Goal: Transaction & Acquisition: Purchase product/service

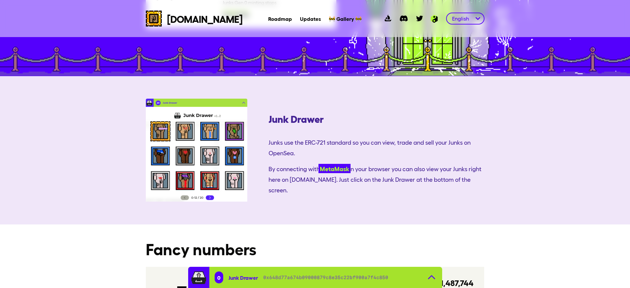
click at [319, 164] on link "MetaMask" at bounding box center [335, 168] width 32 height 9
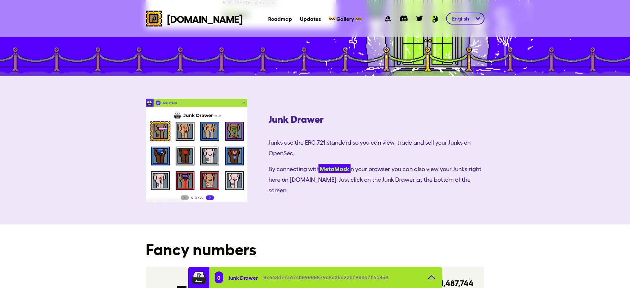
click at [319, 164] on link "MetaMask" at bounding box center [335, 168] width 32 height 9
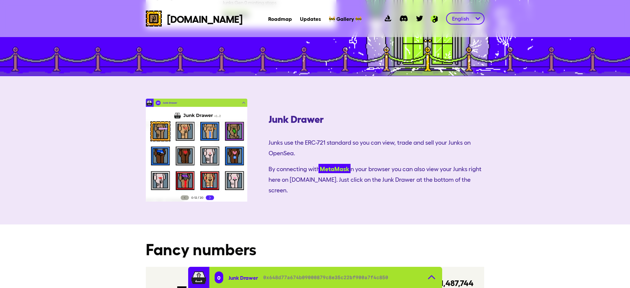
click at [319, 164] on link "MetaMask" at bounding box center [335, 168] width 32 height 9
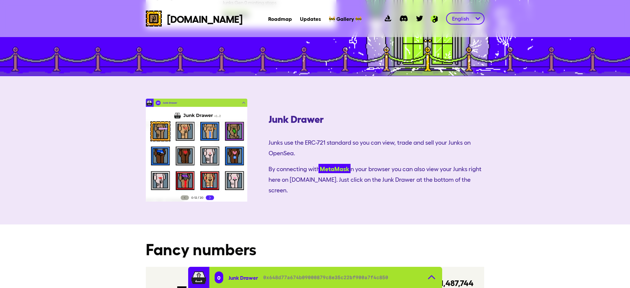
click at [319, 164] on link "MetaMask" at bounding box center [335, 168] width 32 height 9
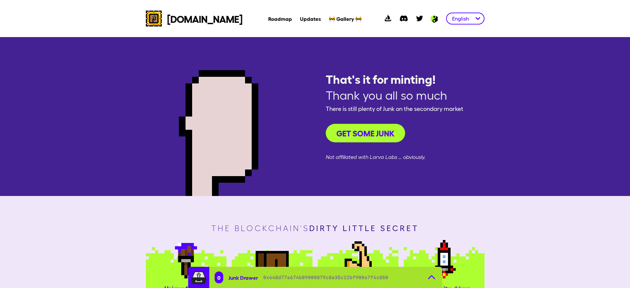
scroll to position [350, 0]
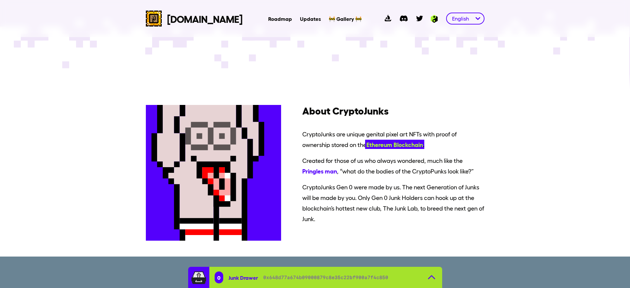
click at [365, 144] on span "Ethereum Blockchain" at bounding box center [394, 144] width 59 height 9
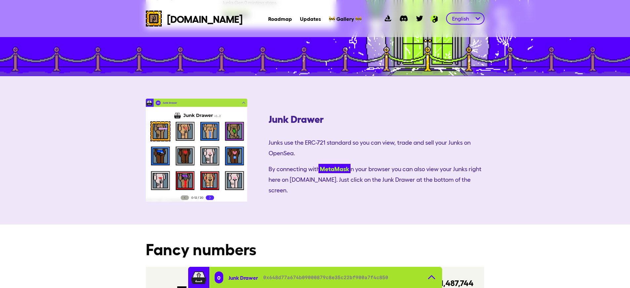
click at [319, 164] on link "MetaMask" at bounding box center [335, 168] width 32 height 9
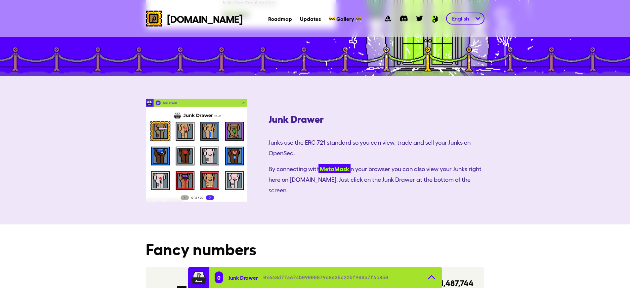
click at [319, 164] on link "MetaMask" at bounding box center [335, 168] width 32 height 9
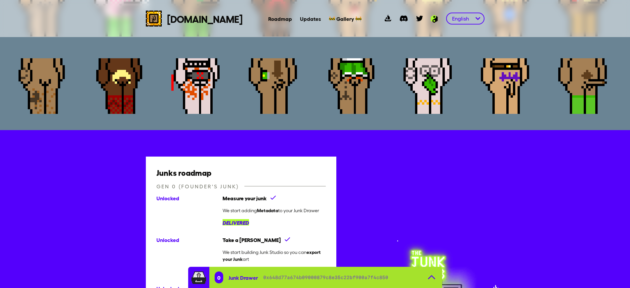
scroll to position [350, 0]
